Goal: Information Seeking & Learning: Learn about a topic

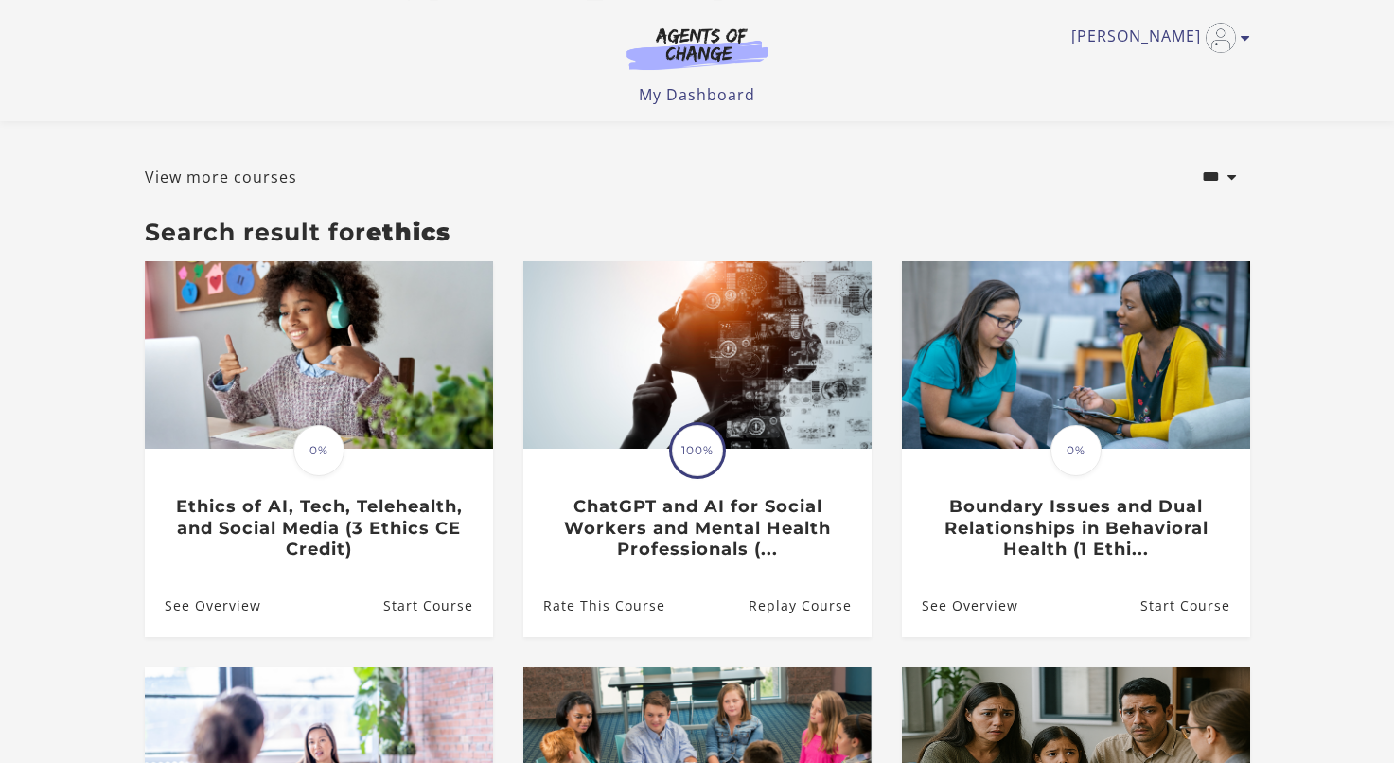
scroll to position [79, 0]
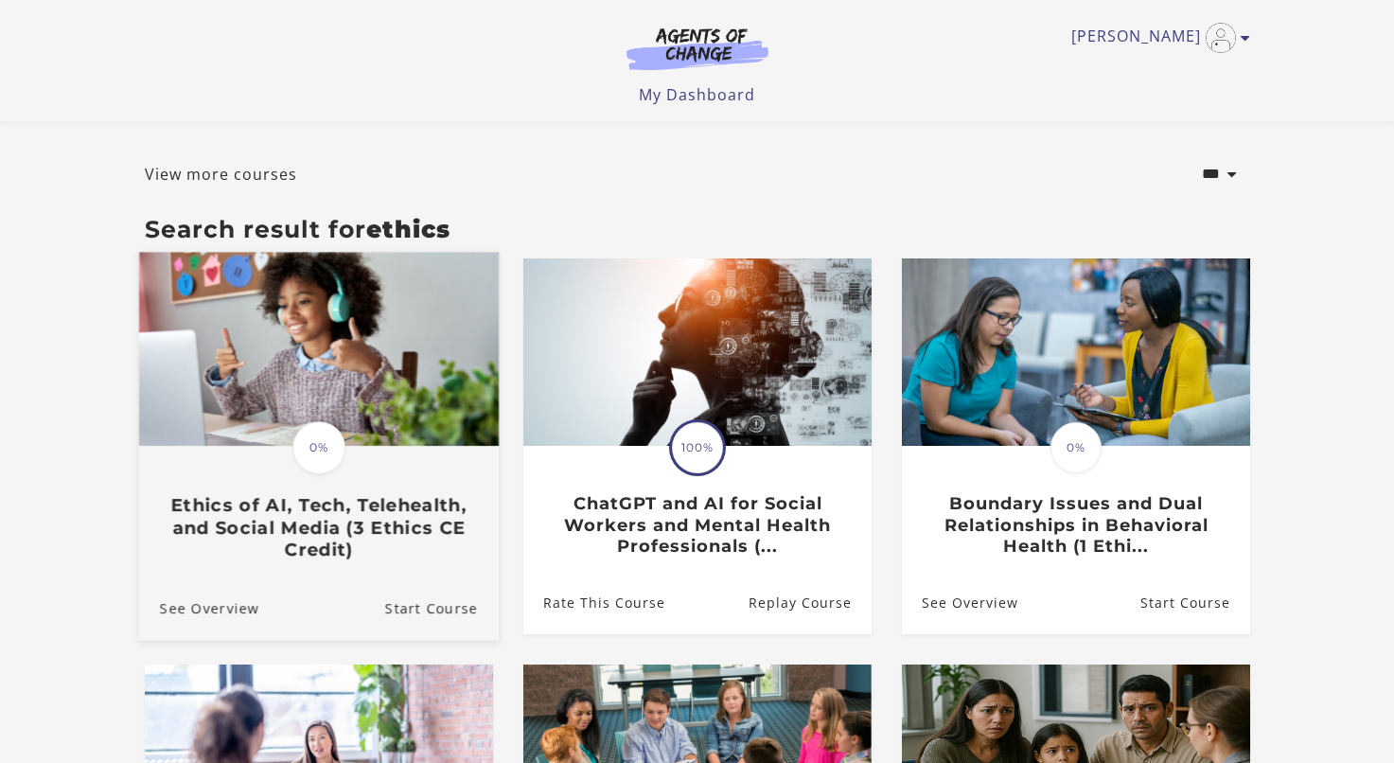
click at [445, 508] on h3 "Ethics of AI, Tech, Telehealth, and Social Media (3 Ethics CE Credit)" at bounding box center [318, 528] width 318 height 66
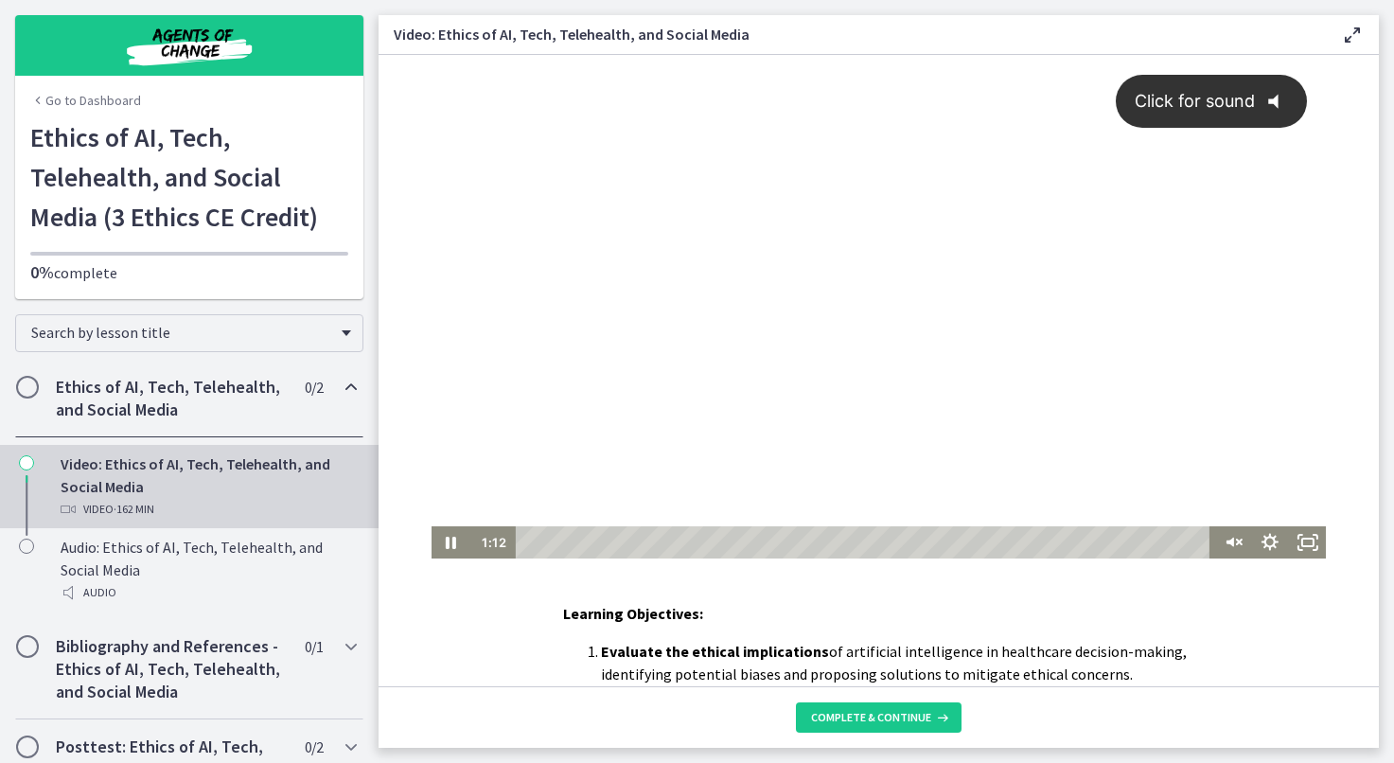
click at [1304, 103] on icon "@keyframes VOLUME_SMALL_WAVE_FLASH { 0% { opacity: 0; } 33% { opacity: 1; } 66%…" at bounding box center [1280, 102] width 50 height 50
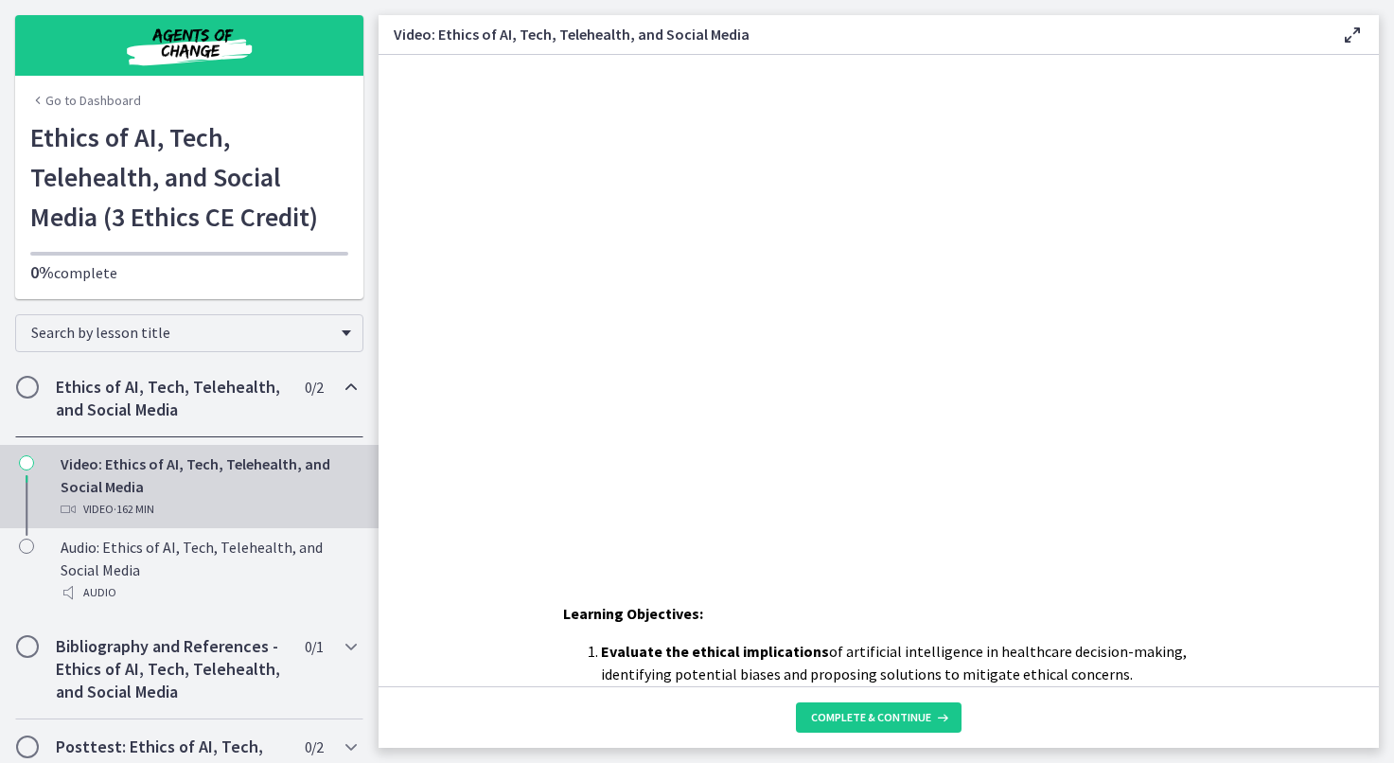
click at [753, 26] on h3 "Video: Ethics of AI, Tech, Telehealth, and Social Media" at bounding box center [852, 34] width 917 height 23
click at [419, 204] on div "Click for sound @keyframes VOLUME_SMALL_WAVE_FLASH { 0% { opacity: 0; } 33% { o…" at bounding box center [879, 307] width 1001 height 504
